Goal: Task Accomplishment & Management: Use online tool/utility

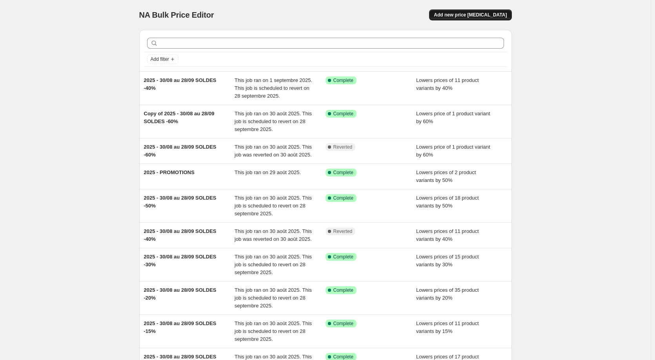
click at [462, 17] on span "Add new price change job" at bounding box center [470, 15] width 73 height 6
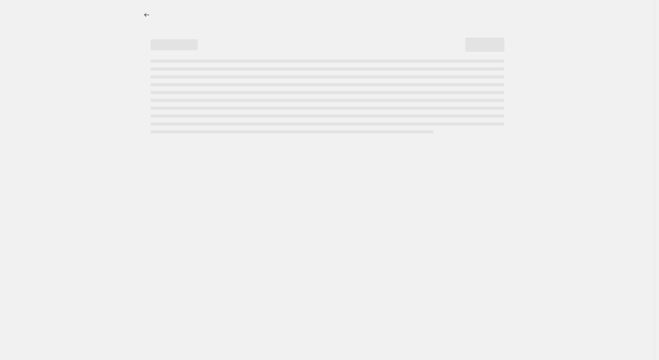
select select "percentage"
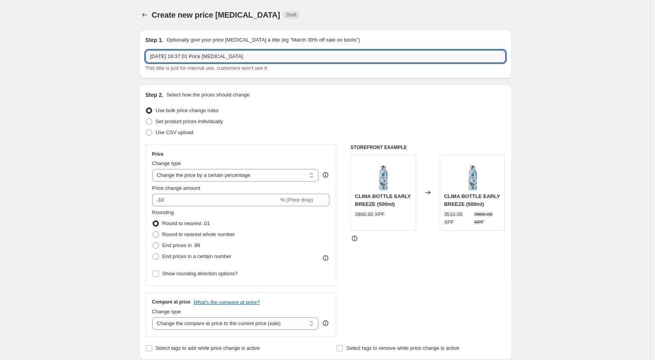
drag, startPoint x: 271, startPoint y: 51, endPoint x: 73, endPoint y: 67, distance: 198.6
click at [247, 57] on input "2025 - 30/08 au 28/09 SOLDES -10%" at bounding box center [325, 56] width 360 height 13
type input "2025 - 30/08 au 28/09 SOLDES -15%"
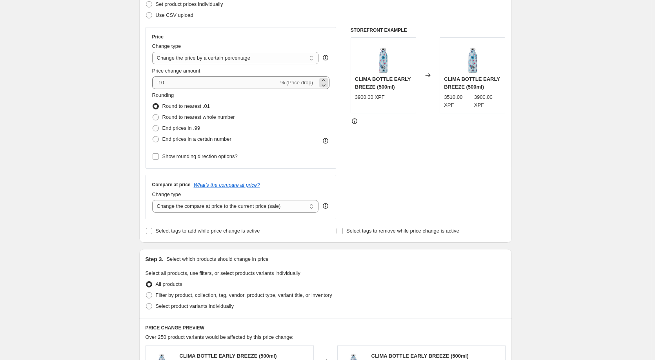
scroll to position [118, 0]
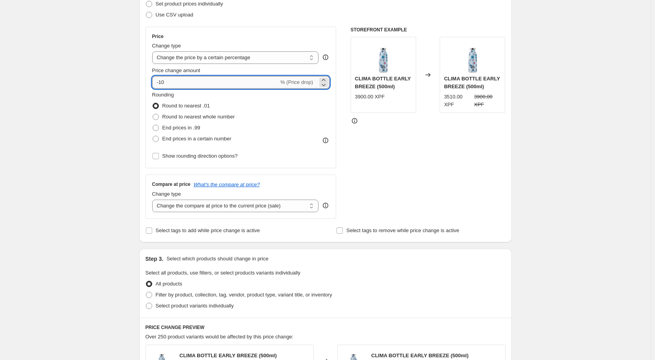
click at [176, 80] on input "-10" at bounding box center [215, 82] width 127 height 13
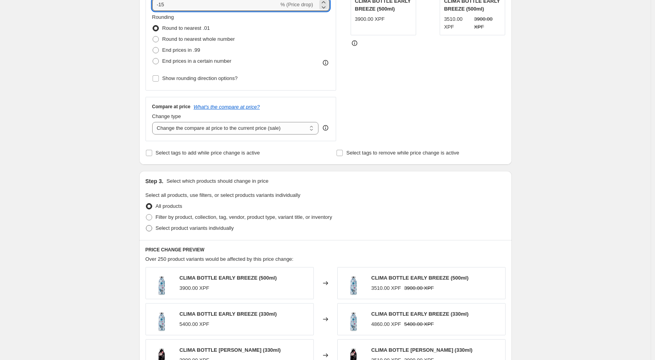
scroll to position [196, 0]
type input "-15"
click at [151, 228] on span at bounding box center [149, 228] width 6 height 6
click at [146, 225] on input "Select product variants individually" at bounding box center [146, 225] width 0 height 0
radio input "true"
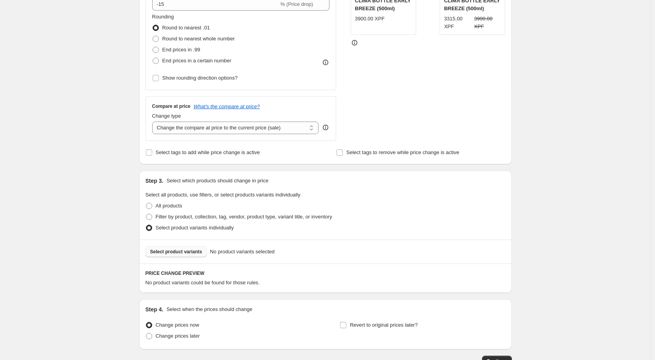
click at [192, 253] on span "Select product variants" at bounding box center [176, 252] width 52 height 6
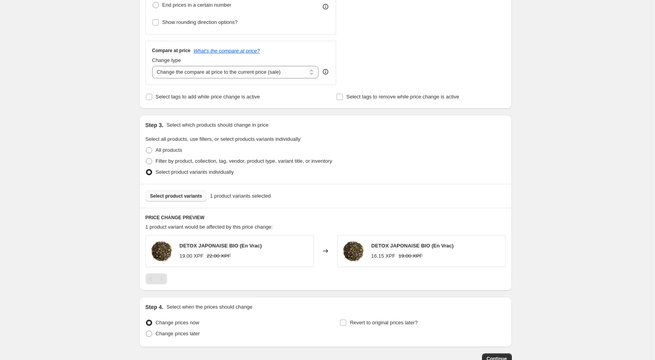
scroll to position [304, 0]
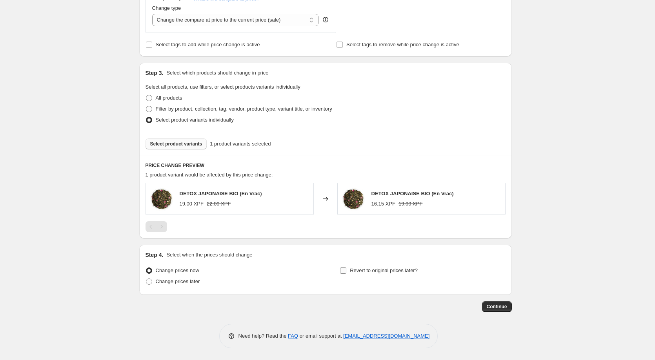
click at [343, 270] on input "Revert to original prices later?" at bounding box center [343, 270] width 6 height 6
checkbox input "true"
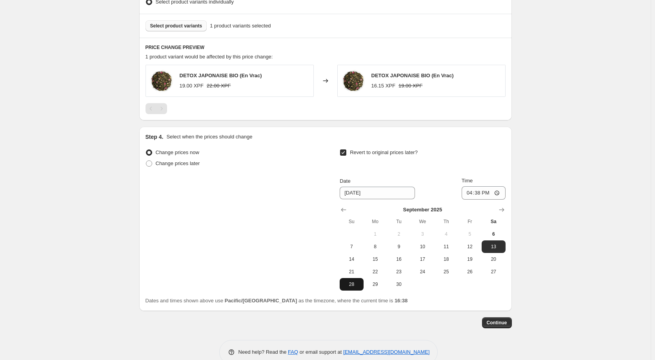
scroll to position [421, 0]
click at [355, 283] on span "28" at bounding box center [351, 284] width 17 height 6
type input "9/28/2025"
click at [492, 323] on span "Continue" at bounding box center [496, 322] width 20 height 6
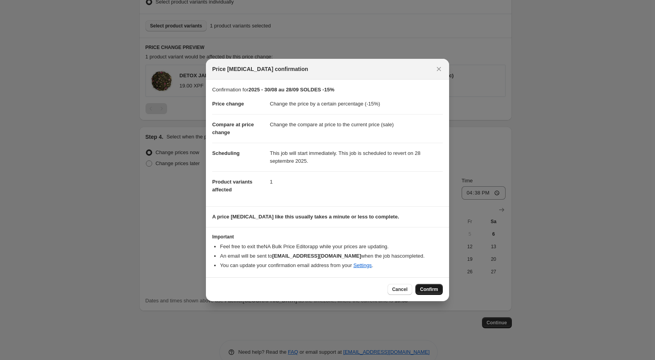
click at [431, 290] on span "Confirm" at bounding box center [429, 289] width 18 height 6
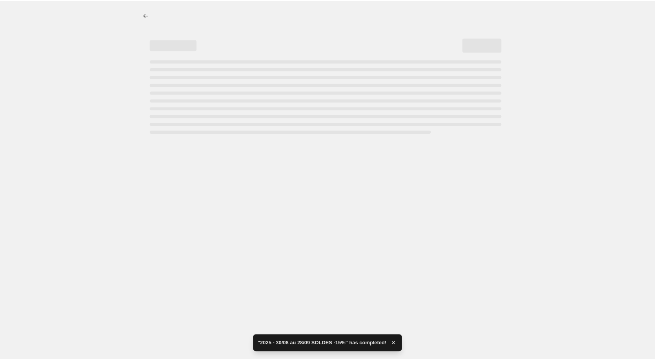
select select "percentage"
